Goal: Information Seeking & Learning: Learn about a topic

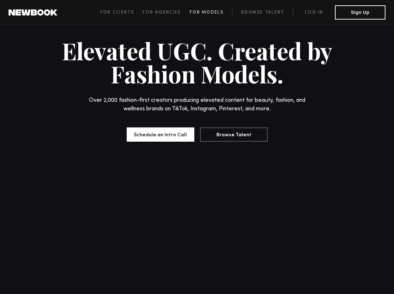
click at [199, 15] on link "For Models" at bounding box center [211, 12] width 43 height 9
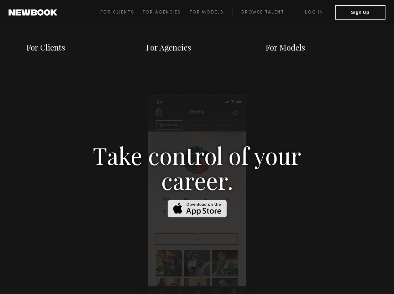
scroll to position [720, 0]
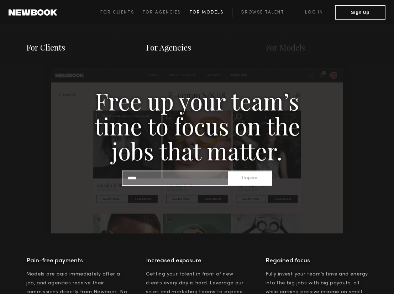
click at [202, 13] on span "For Models" at bounding box center [207, 12] width 34 height 4
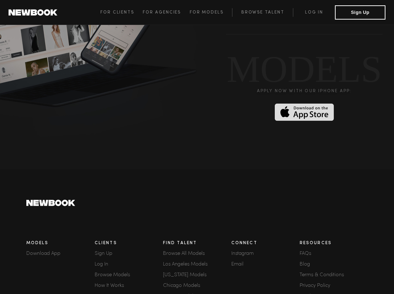
scroll to position [1948, 0]
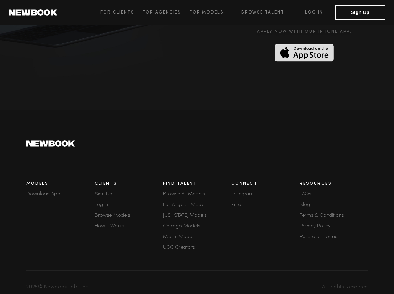
click at [307, 192] on link "FAQs" at bounding box center [334, 194] width 68 height 5
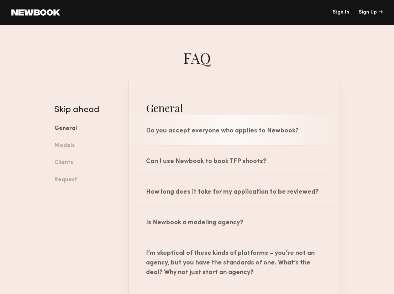
click at [223, 134] on div "Do you accept everyone who applies to Newbook?" at bounding box center [234, 130] width 211 height 30
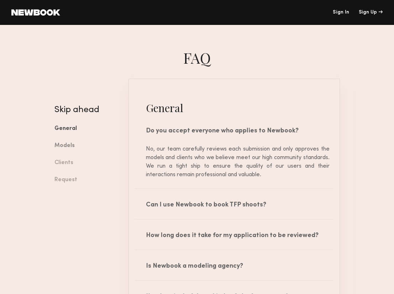
click at [67, 142] on link "Models" at bounding box center [86, 145] width 63 height 17
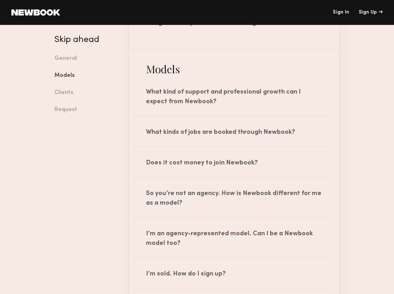
scroll to position [452, 0]
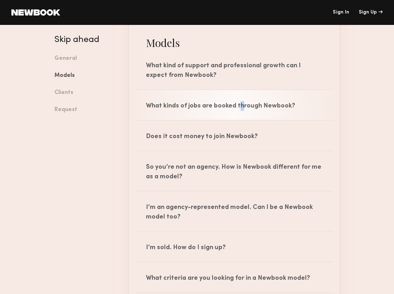
click at [238, 103] on div "What kinds of jobs are booked through Newbook?" at bounding box center [234, 105] width 211 height 30
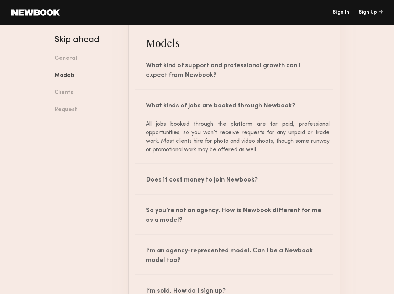
click at [43, 12] on link at bounding box center [35, 12] width 49 height 6
